Goal: Find specific page/section: Find specific page/section

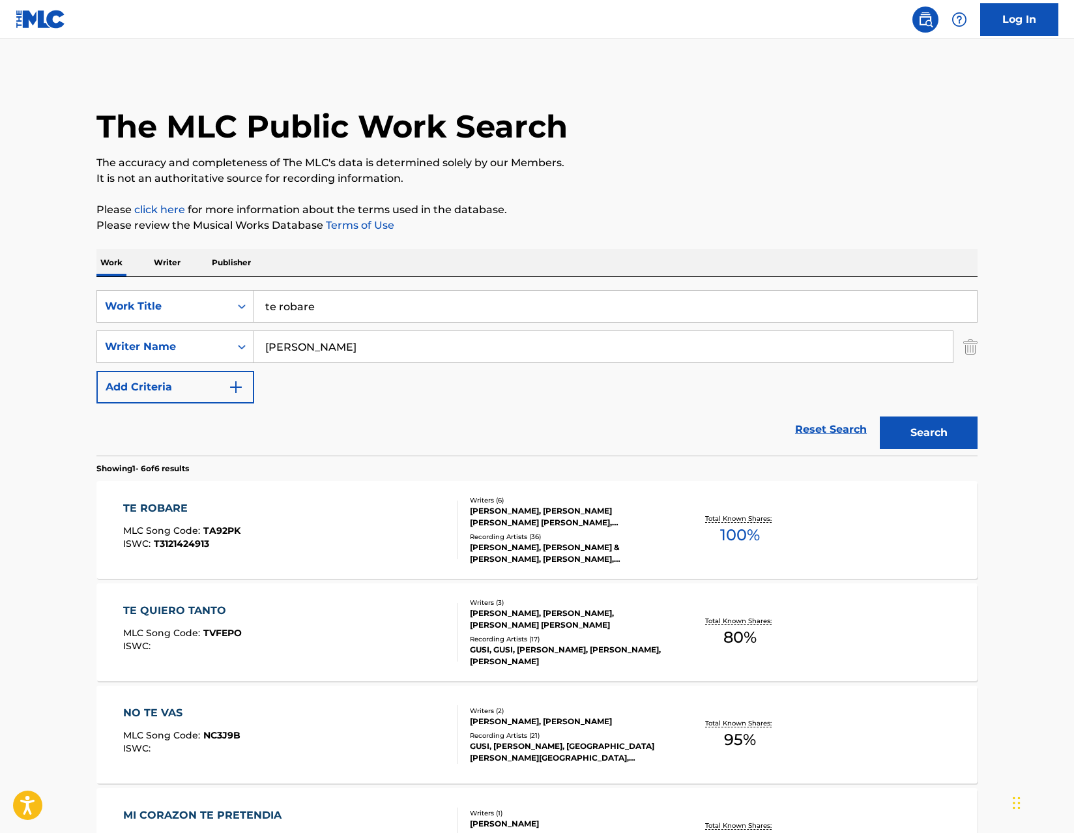
click at [51, 23] on img at bounding box center [41, 19] width 50 height 19
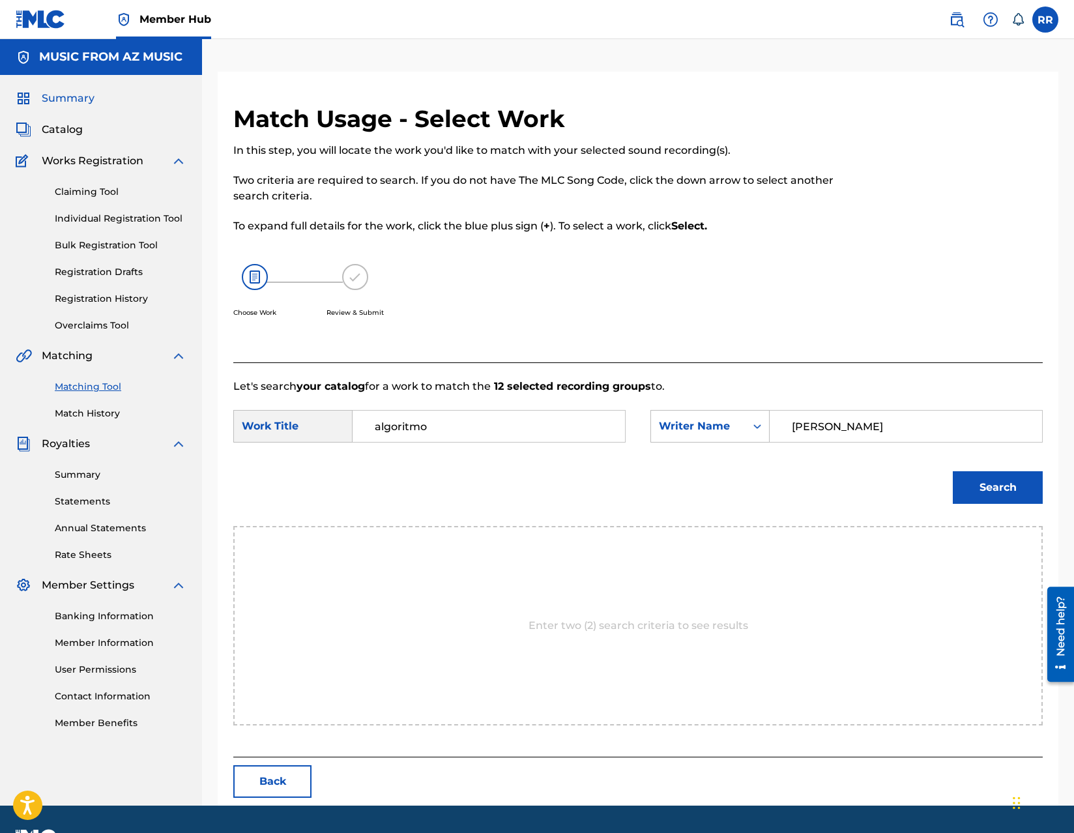
drag, startPoint x: 89, startPoint y: 83, endPoint x: 89, endPoint y: 95, distance: 11.8
click at [89, 84] on div "Summary Catalog Works Registration Claiming Tool Individual Registration Tool B…" at bounding box center [101, 410] width 202 height 671
click at [89, 95] on span "Summary" at bounding box center [68, 99] width 53 height 16
